Goal: Information Seeking & Learning: Learn about a topic

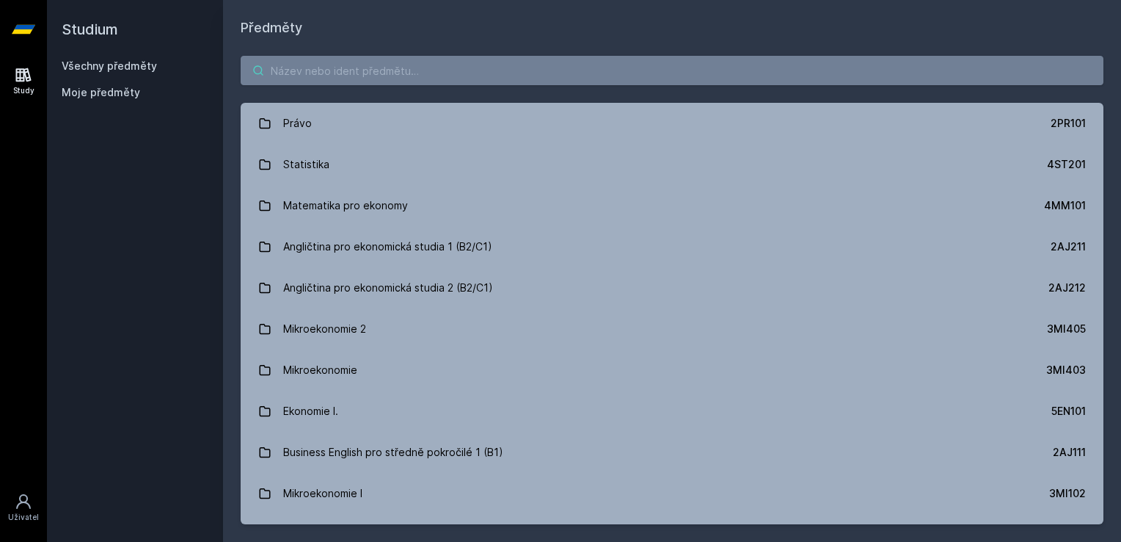
click at [404, 75] on input "search" at bounding box center [672, 70] width 863 height 29
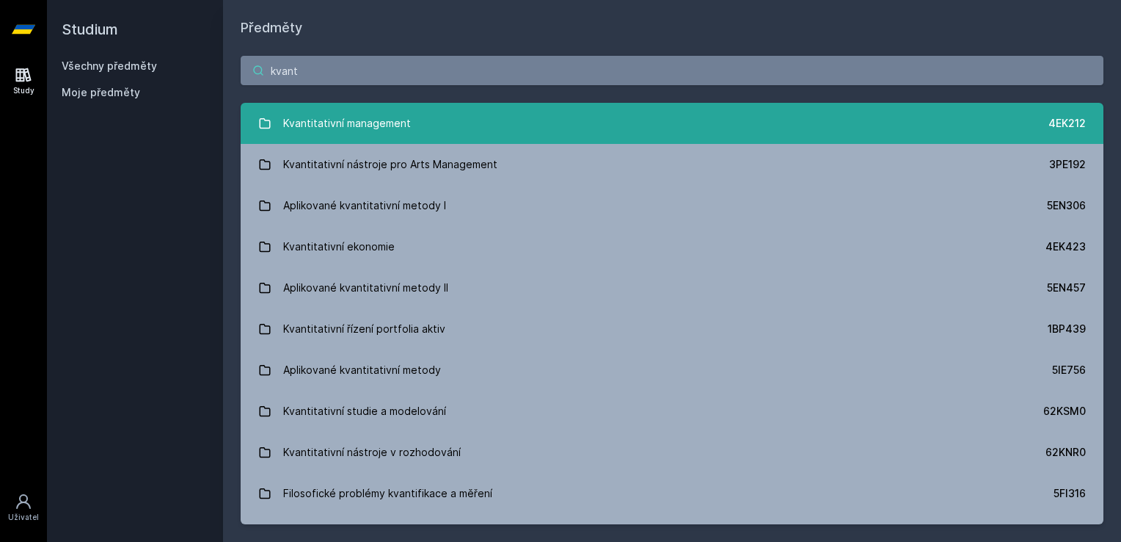
type input "kvant"
click at [321, 123] on div "Kvantitativní management" at bounding box center [347, 123] width 128 height 29
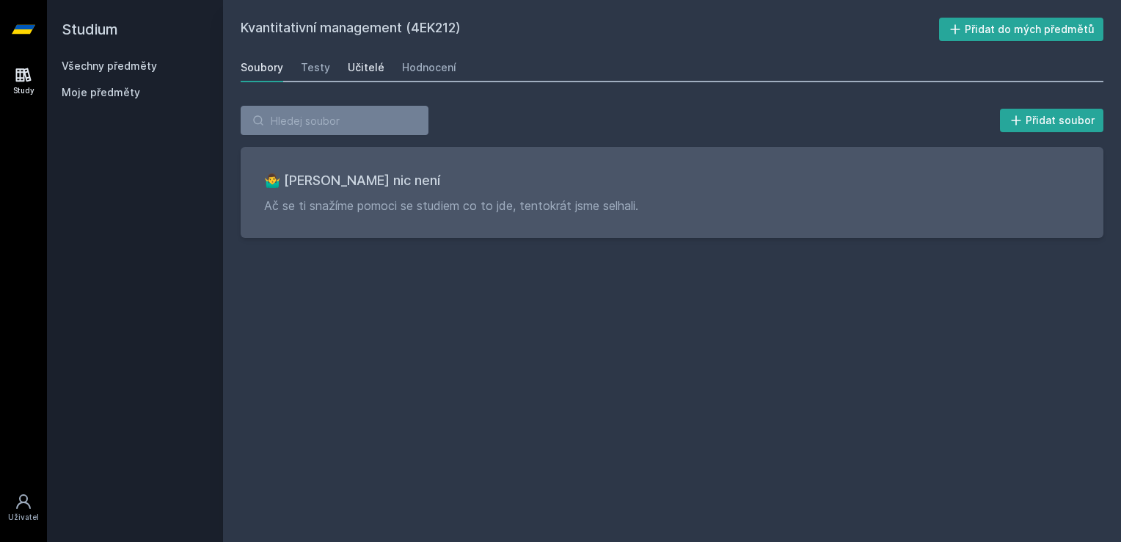
click at [353, 68] on div "Učitelé" at bounding box center [366, 67] width 37 height 15
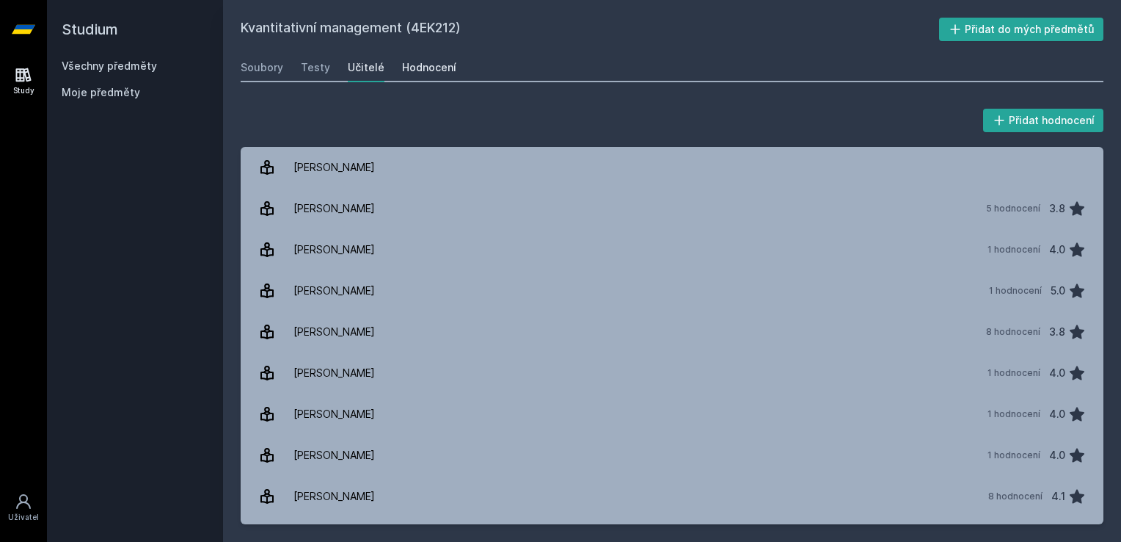
click at [429, 69] on div "Hodnocení" at bounding box center [429, 67] width 54 height 15
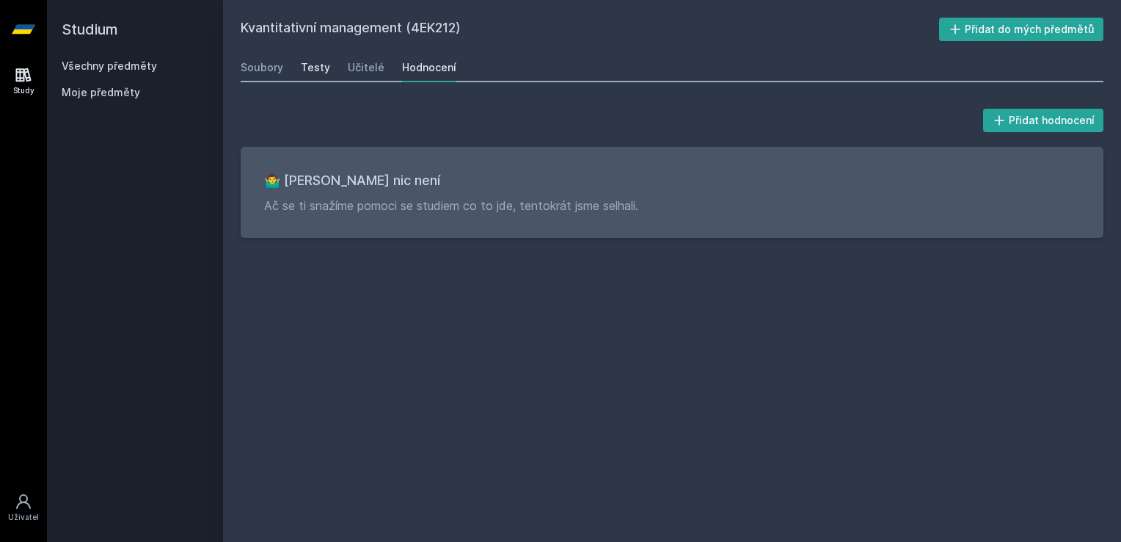
click at [317, 67] on div "Testy" at bounding box center [315, 67] width 29 height 15
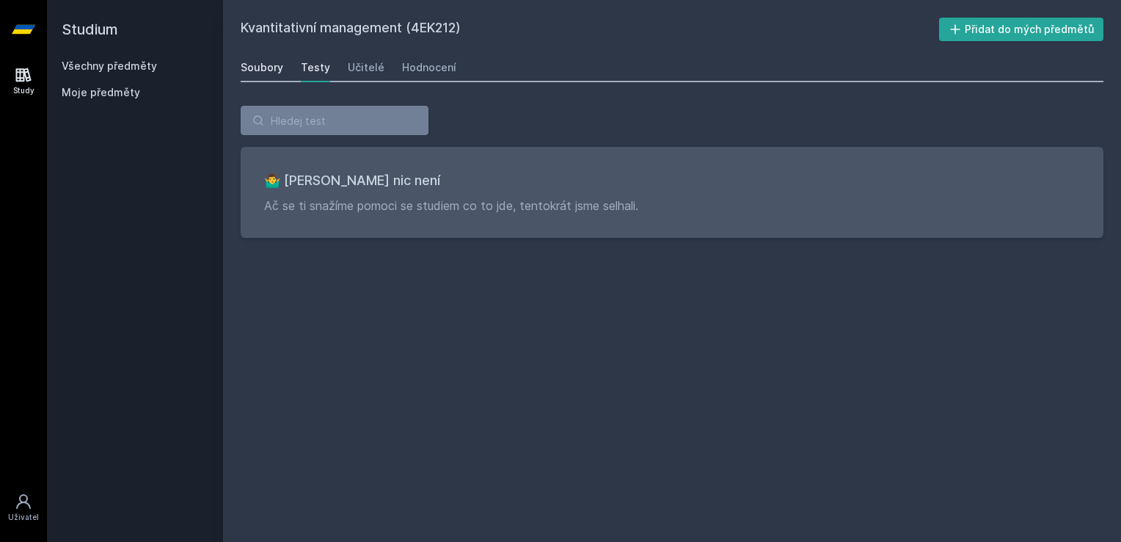
click at [277, 63] on div "Soubory" at bounding box center [262, 67] width 43 height 15
